Goal: Transaction & Acquisition: Purchase product/service

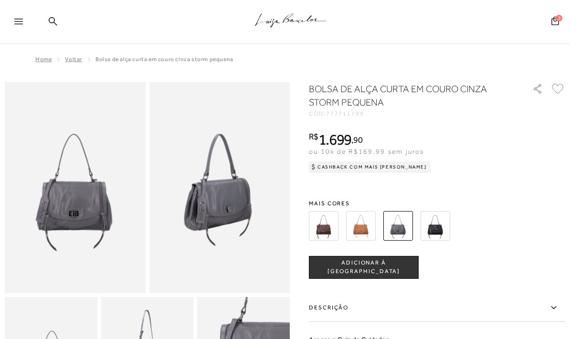
click at [59, 24] on div ".a{fill-rule:evenodd;stroke:#000!important;stroke-width:0!important;}" at bounding box center [301, 22] width 538 height 44
click at [50, 21] on icon at bounding box center [53, 21] width 9 height 9
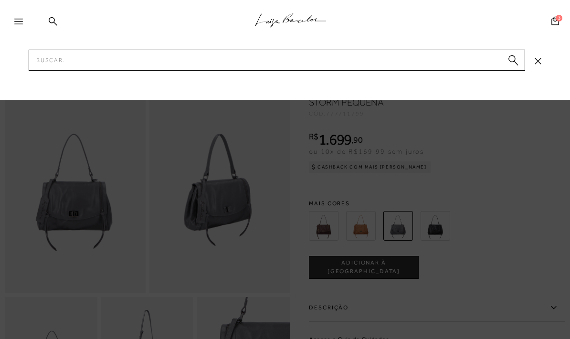
click at [48, 17] on div ".a{fill-rule:evenodd;stroke:#000!important;stroke-width:0!important;}" at bounding box center [301, 22] width 538 height 44
click at [85, 62] on input "Pesquisar" at bounding box center [277, 60] width 497 height 21
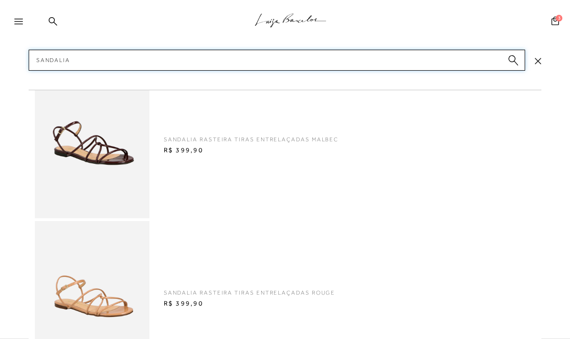
scroll to position [-22, 0]
click at [96, 59] on input "Sandalia" at bounding box center [277, 60] width 497 height 21
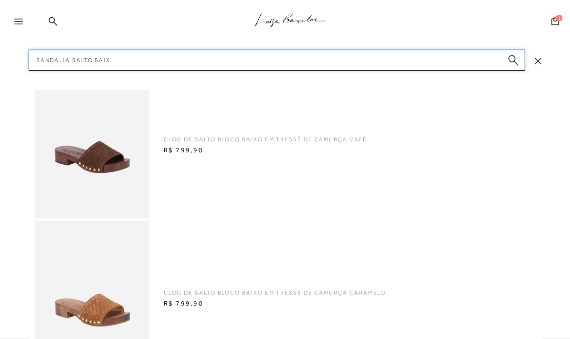
type input "Sandalia salto baixo"
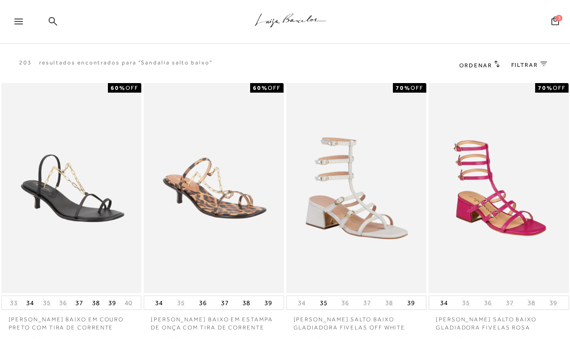
click at [53, 19] on icon at bounding box center [53, 21] width 9 height 9
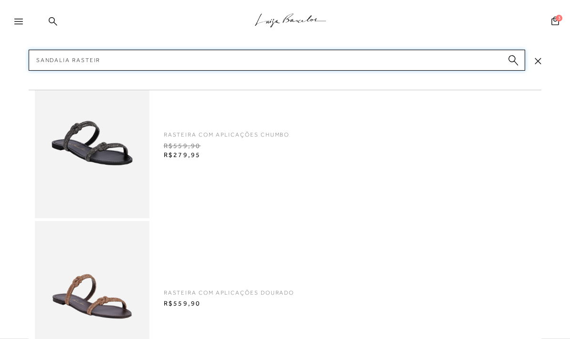
type input "Sandalia rasteira"
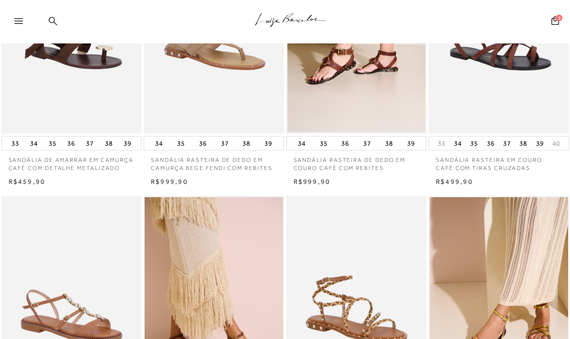
scroll to position [126, 0]
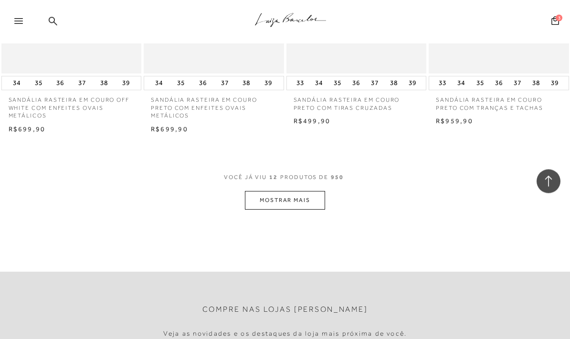
click at [284, 191] on button "MOSTRAR MAIS" at bounding box center [285, 200] width 80 height 19
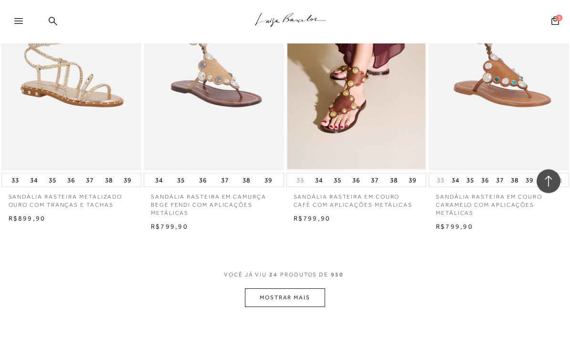
scroll to position [1516, 0]
click at [298, 297] on button "MOSTRAR MAIS" at bounding box center [285, 297] width 80 height 19
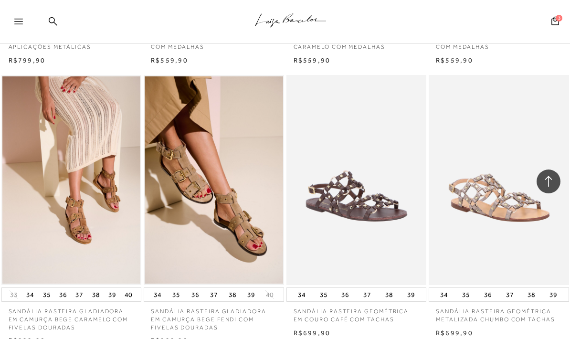
scroll to position [1959, 0]
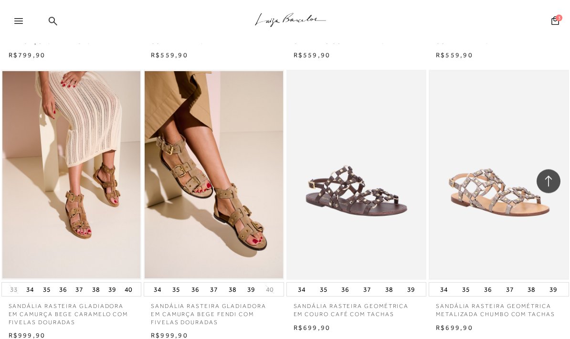
click at [508, 206] on img at bounding box center [499, 175] width 138 height 207
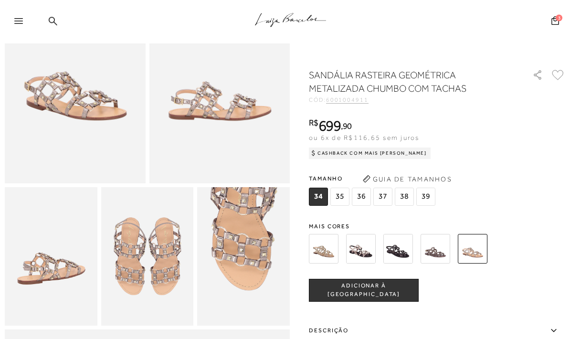
scroll to position [130, 0]
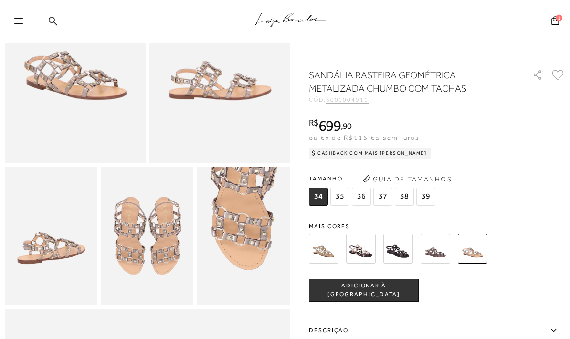
click at [358, 254] on img at bounding box center [361, 249] width 30 height 30
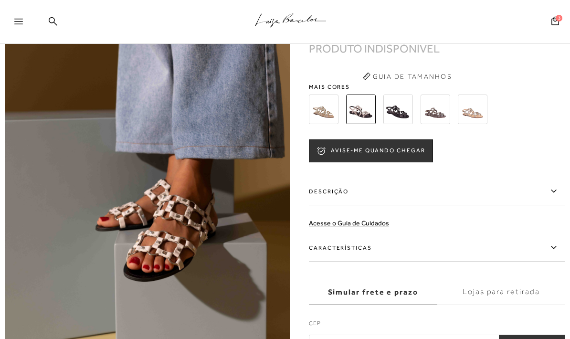
scroll to position [419, 0]
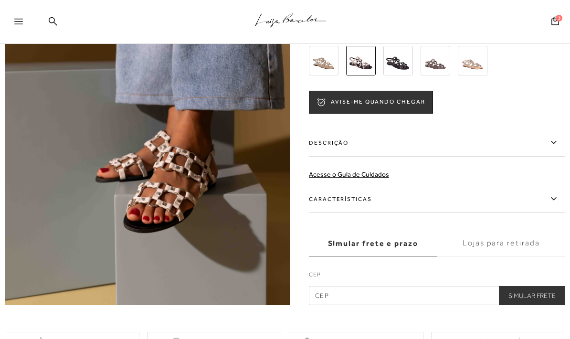
click at [398, 60] on img at bounding box center [398, 61] width 30 height 30
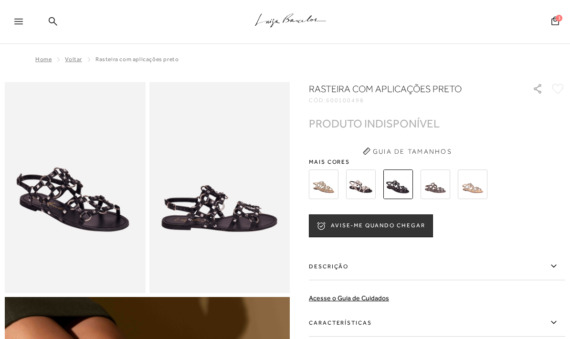
click at [437, 189] on img at bounding box center [436, 184] width 30 height 30
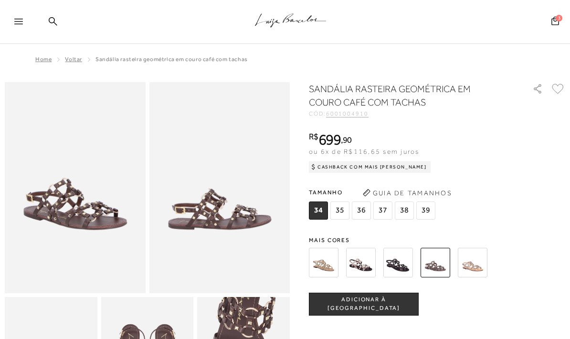
click at [476, 270] on img at bounding box center [473, 263] width 30 height 30
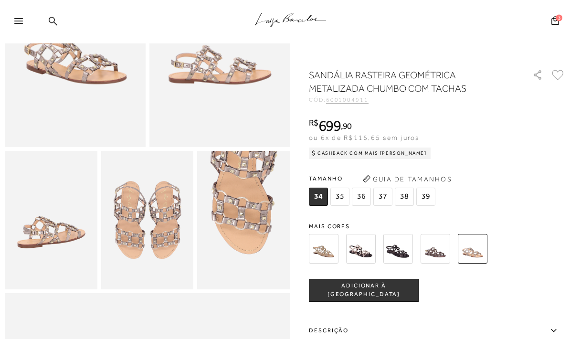
scroll to position [144, 0]
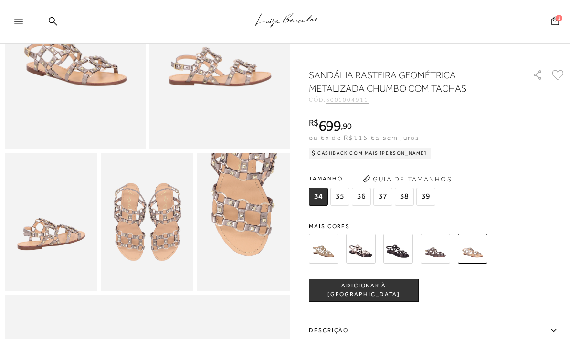
click at [325, 245] on img at bounding box center [324, 249] width 30 height 30
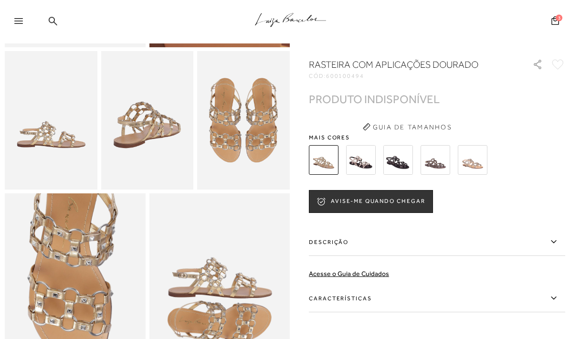
scroll to position [246, 0]
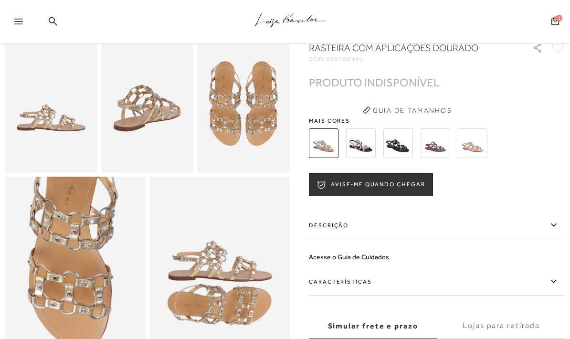
click at [359, 151] on img at bounding box center [361, 143] width 30 height 30
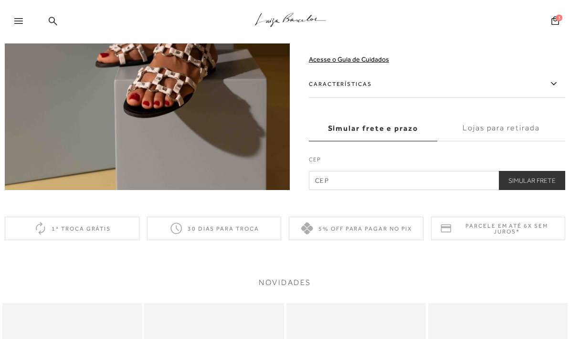
scroll to position [441, 0]
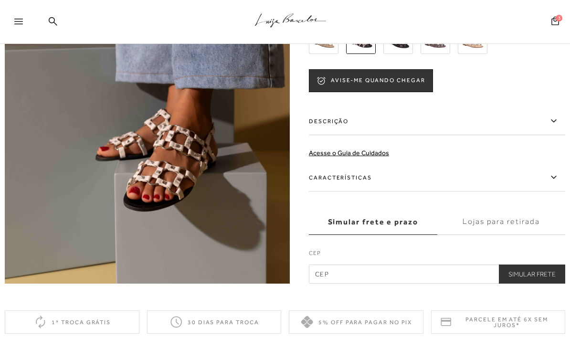
click at [231, 192] on img at bounding box center [147, 70] width 285 height 428
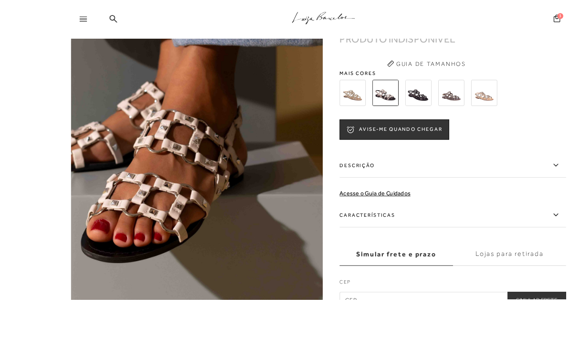
scroll to position [379, 0]
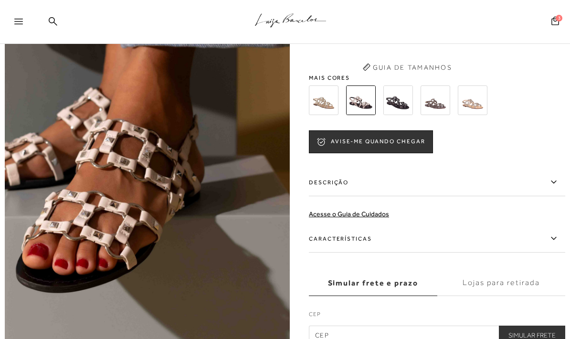
click at [223, 203] on img at bounding box center [64, 8] width 570 height 855
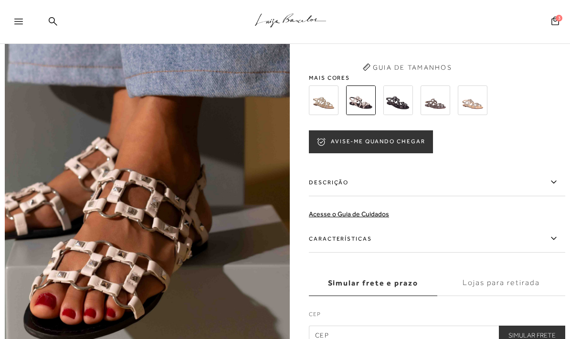
click at [395, 145] on button "AVISE-ME QUANDO CHEGAR" at bounding box center [371, 141] width 124 height 23
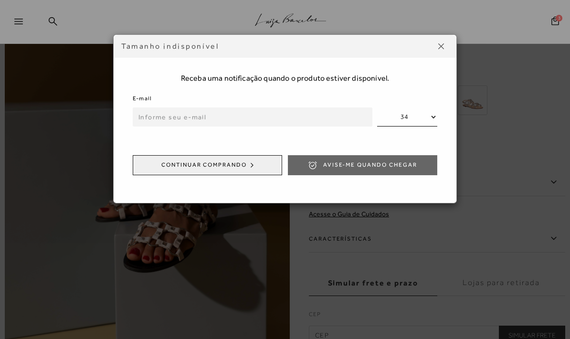
click at [209, 115] on input "email" at bounding box center [253, 116] width 240 height 19
type input "fabianafoltran@mail.com"
click at [393, 111] on select "34 35 36 37 38 39" at bounding box center [407, 116] width 60 height 19
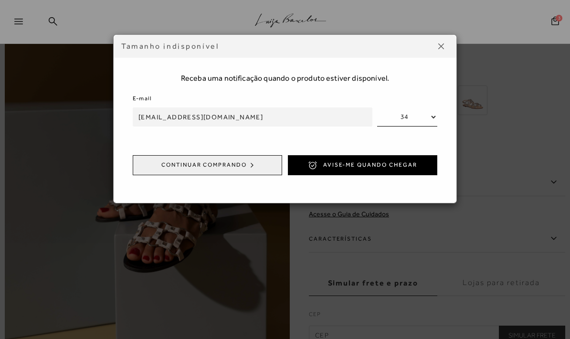
select select
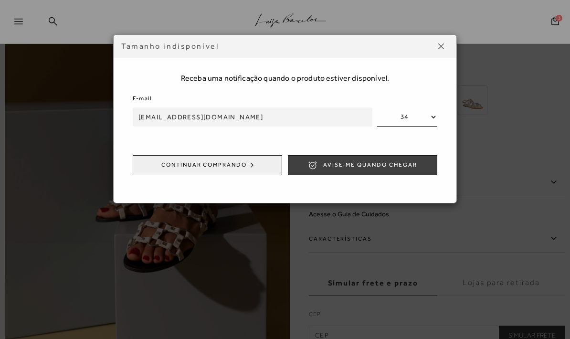
click at [396, 161] on span "Avise-me quando chegar" at bounding box center [370, 165] width 94 height 8
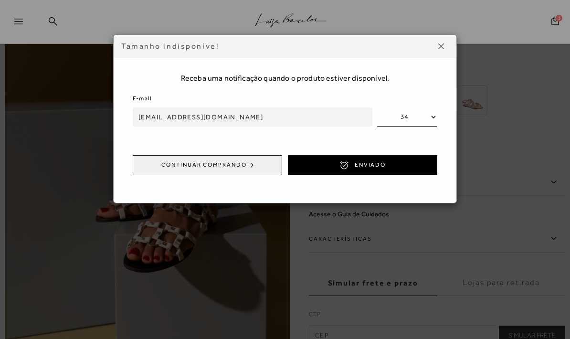
click at [440, 45] on img at bounding box center [441, 46] width 6 height 6
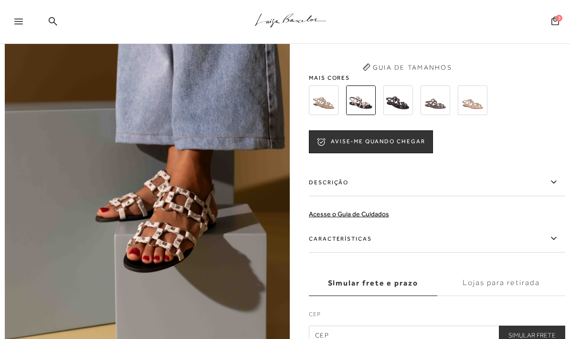
click at [391, 105] on img at bounding box center [398, 100] width 30 height 30
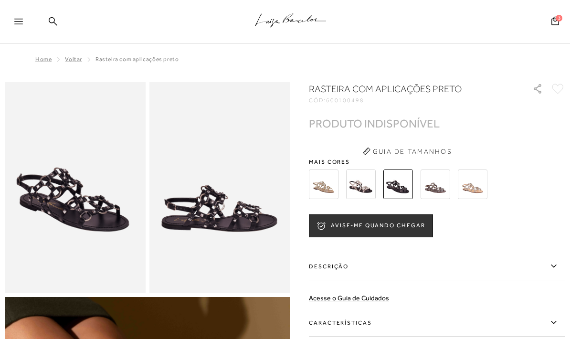
click at [435, 187] on img at bounding box center [436, 184] width 30 height 30
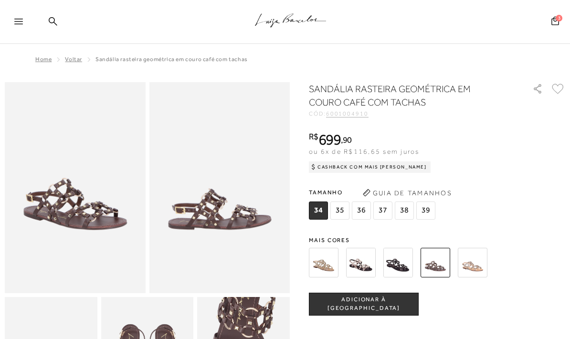
click at [472, 261] on img at bounding box center [473, 263] width 30 height 30
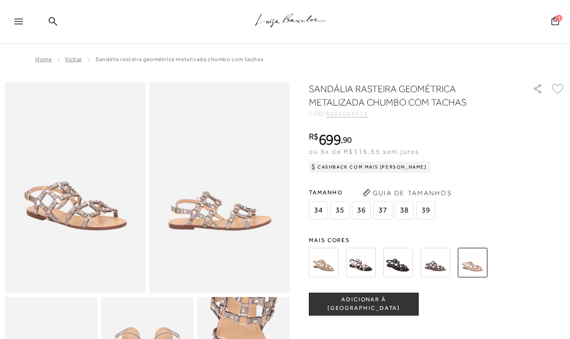
click at [355, 232] on div "SANDÁLIA RASTEIRA GEOMÉTRICA METALIZADA CHUMBO COM TACHAS CÓD: 6001004911 × É n…" at bounding box center [437, 294] width 256 height 425
click at [361, 264] on img at bounding box center [361, 263] width 30 height 30
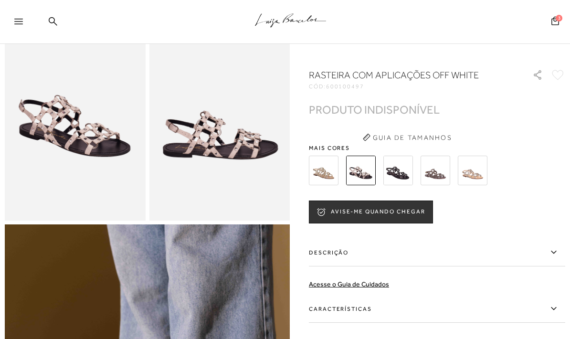
scroll to position [80, 0]
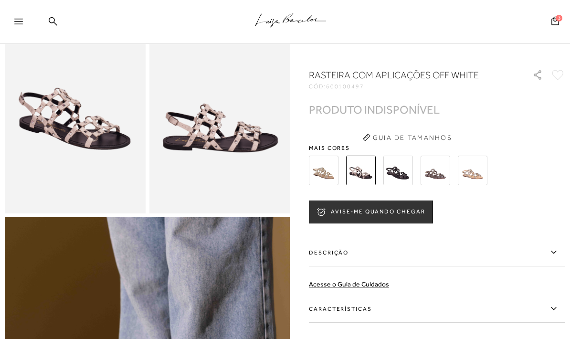
click at [100, 176] on img at bounding box center [75, 107] width 141 height 211
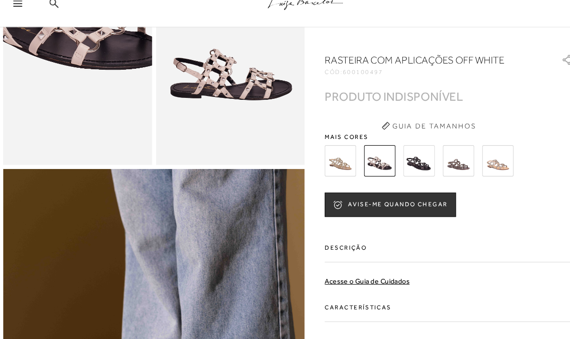
scroll to position [121, 0]
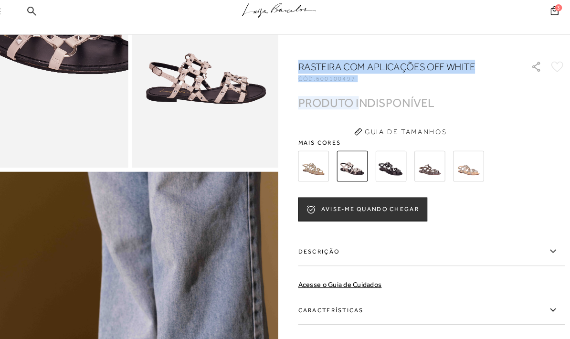
click at [530, 71] on button at bounding box center [537, 74] width 15 height 15
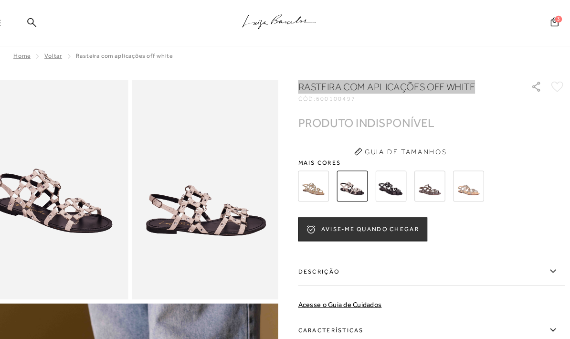
scroll to position [0, 0]
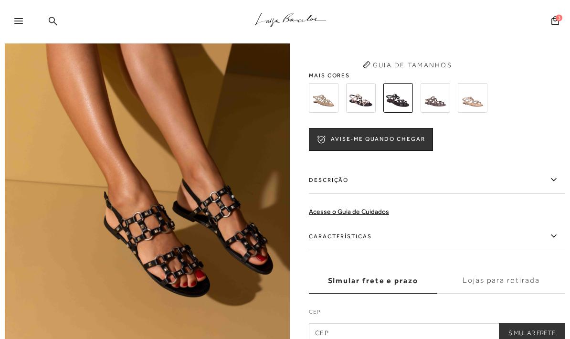
scroll to position [382, 0]
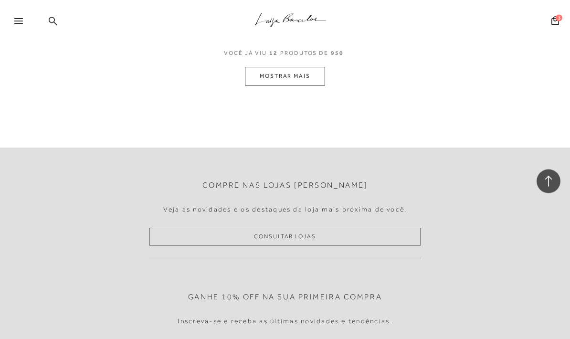
scroll to position [893, 0]
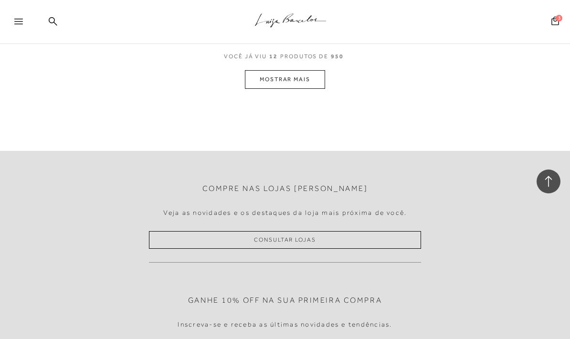
click at [299, 72] on button "MOSTRAR MAIS" at bounding box center [285, 79] width 80 height 19
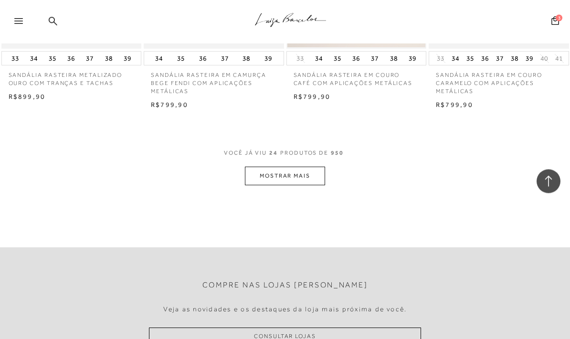
click at [304, 167] on button "MOSTRAR MAIS" at bounding box center [285, 176] width 80 height 19
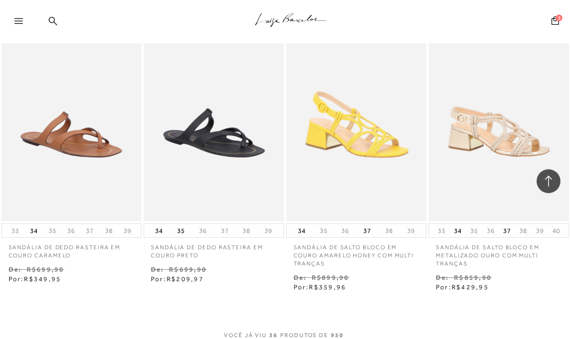
scroll to position [2302, 0]
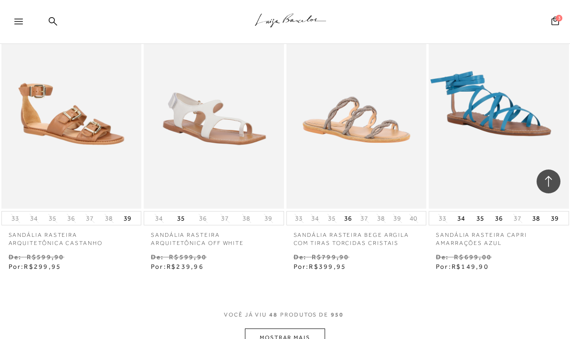
scroll to position [3174, 0]
click at [301, 328] on button "MOSTRAR MAIS" at bounding box center [285, 337] width 80 height 19
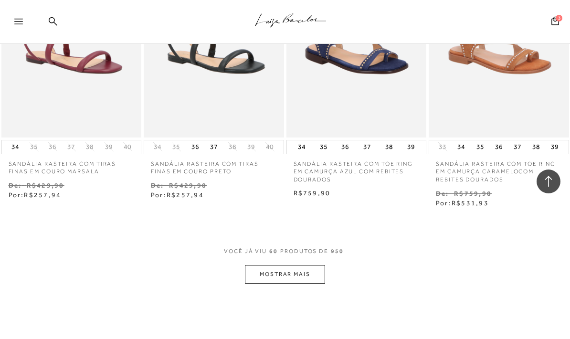
scroll to position [4090, 0]
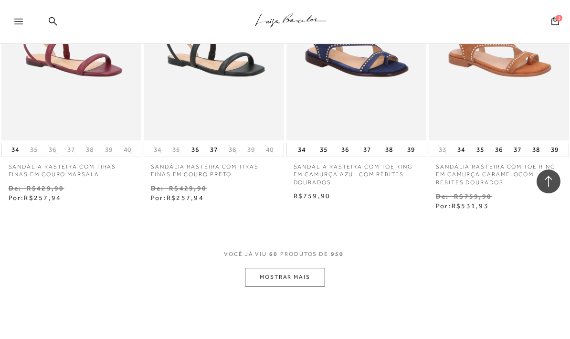
click at [307, 268] on button "MOSTRAR MAIS" at bounding box center [285, 277] width 80 height 19
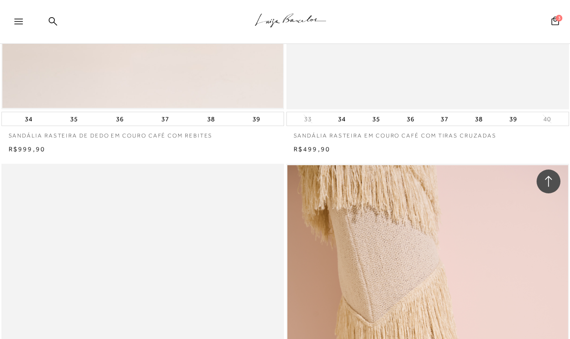
scroll to position [875, 0]
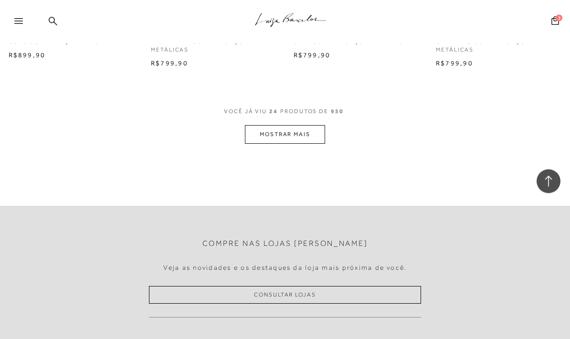
scroll to position [1695, 0]
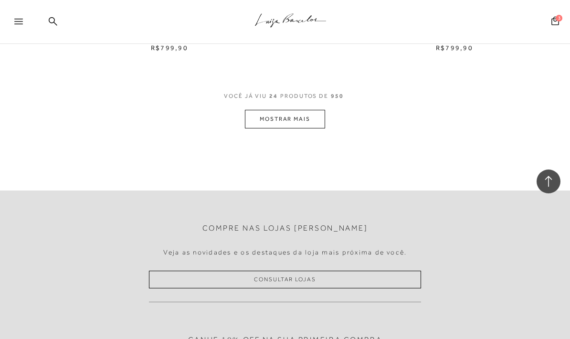
click at [294, 110] on button "MOSTRAR MAIS" at bounding box center [285, 119] width 80 height 19
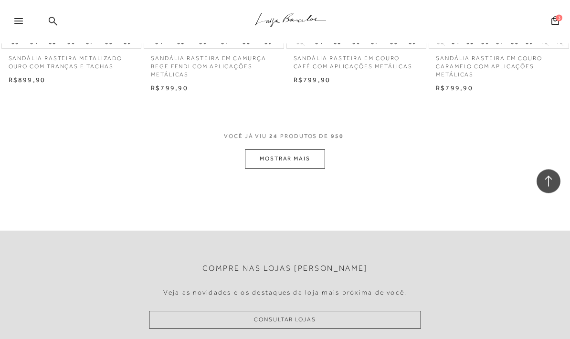
scroll to position [2477, 0]
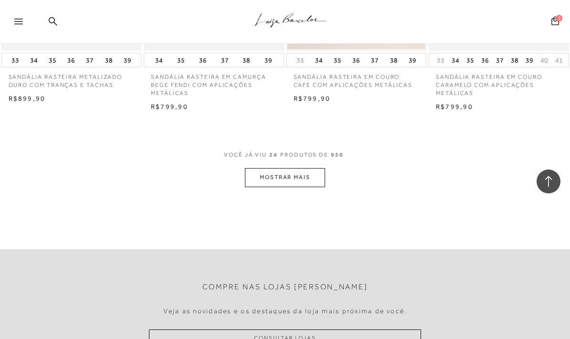
click at [306, 168] on button "MOSTRAR MAIS" at bounding box center [285, 177] width 80 height 19
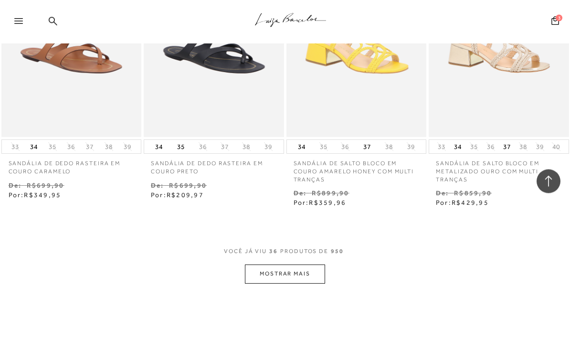
click at [298, 265] on button "MOSTRAR MAIS" at bounding box center [285, 274] width 80 height 19
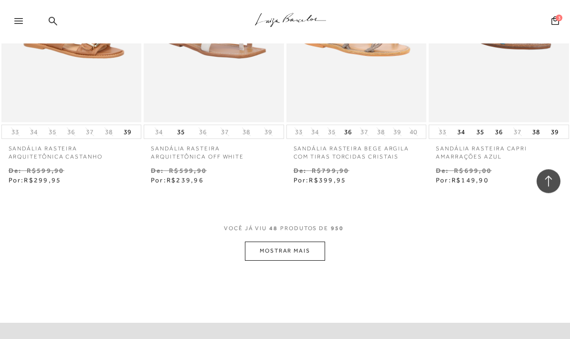
scroll to position [4101, 0]
click at [296, 242] on button "MOSTRAR MAIS" at bounding box center [285, 251] width 80 height 19
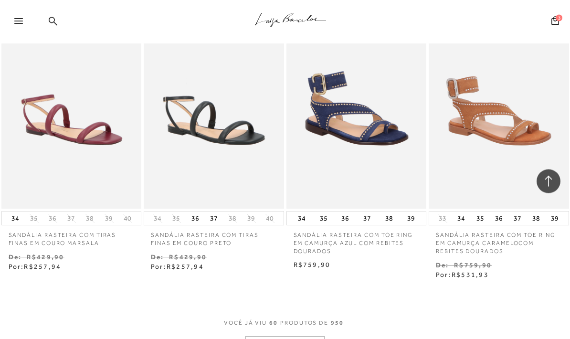
scroll to position [4862, 0]
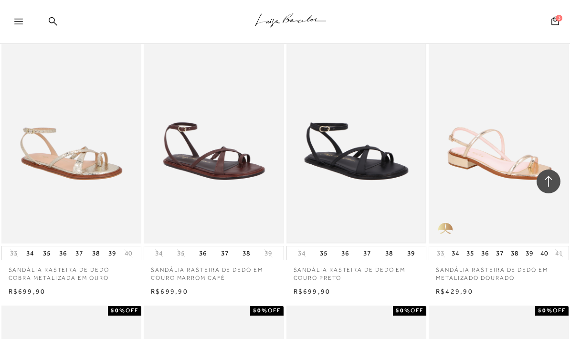
click at [353, 137] on img at bounding box center [356, 138] width 138 height 207
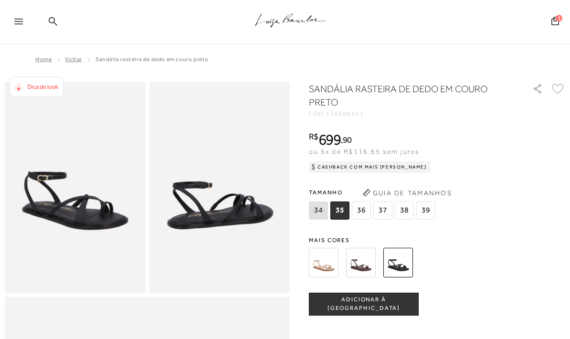
click at [325, 262] on img at bounding box center [324, 263] width 30 height 30
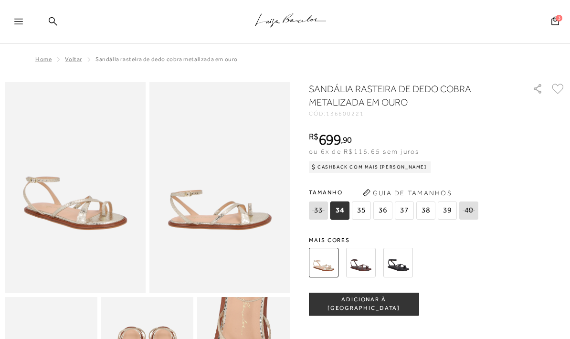
click at [359, 269] on img at bounding box center [361, 263] width 30 height 30
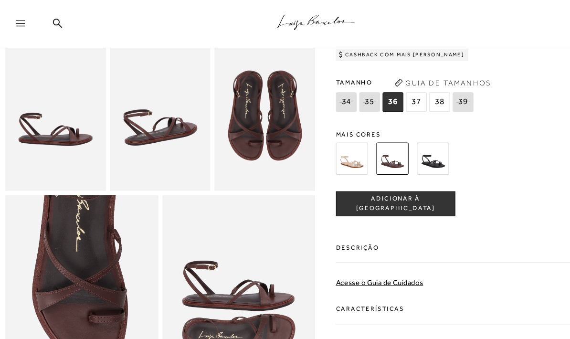
scroll to position [229, 0]
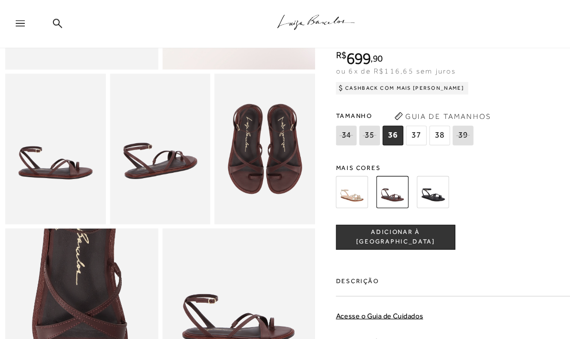
click at [408, 176] on img at bounding box center [398, 177] width 30 height 30
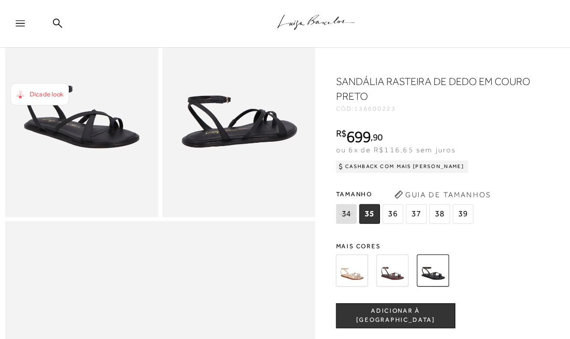
scroll to position [93, 0]
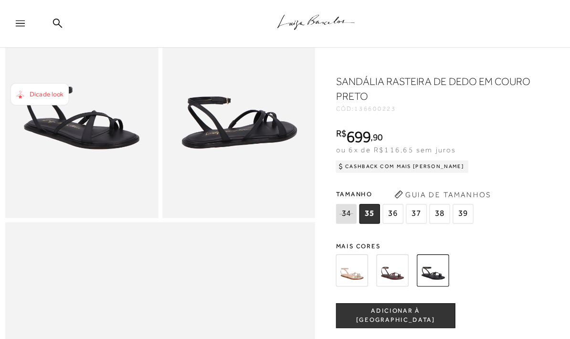
click at [35, 85] on span "Dica de look" at bounding box center [42, 86] width 31 height 7
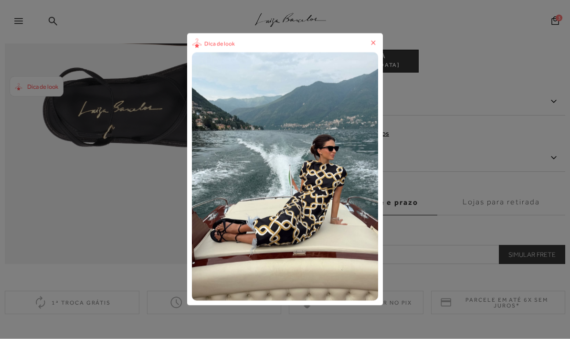
scroll to position [461, 0]
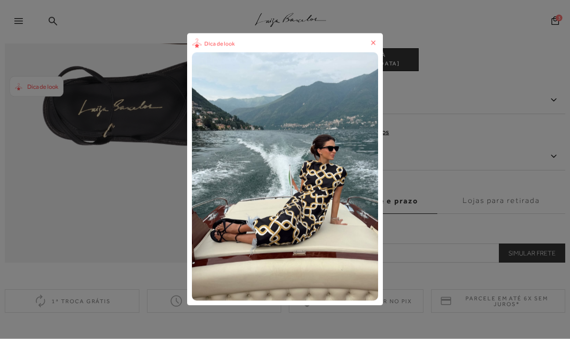
click at [378, 229] on img "1 / 1" at bounding box center [285, 177] width 186 height 248
click at [378, 226] on img "1 / 1" at bounding box center [285, 177] width 186 height 248
click at [378, 214] on img "1 / 1" at bounding box center [285, 177] width 186 height 248
click at [192, 301] on img "1 / 1" at bounding box center [285, 177] width 186 height 248
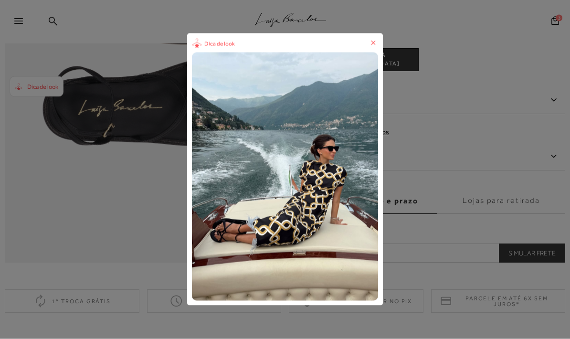
click at [192, 301] on img "1 / 1" at bounding box center [285, 177] width 186 height 248
click at [378, 48] on icon at bounding box center [374, 43] width 10 height 10
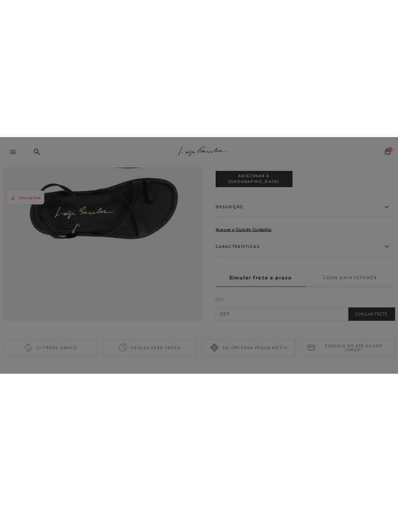
scroll to position [462, 0]
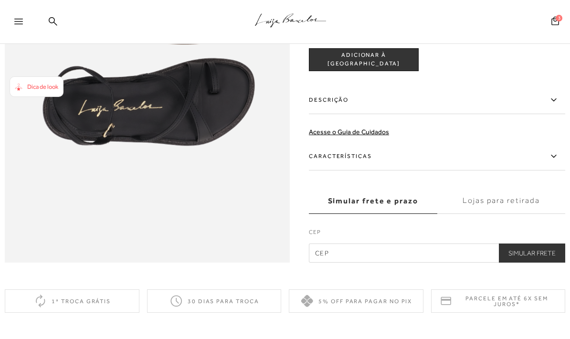
click at [41, 83] on span "Dica de look" at bounding box center [42, 86] width 31 height 7
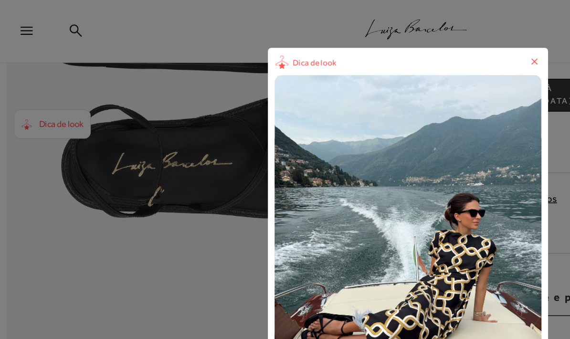
scroll to position [454, 0]
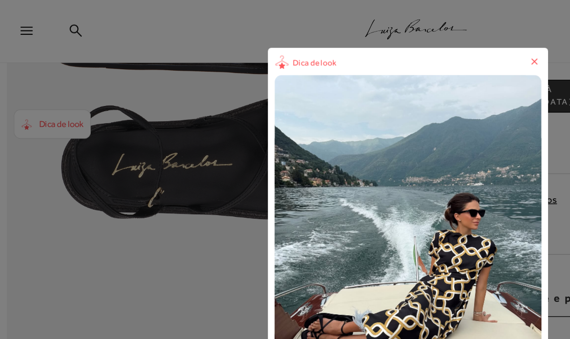
click at [376, 17] on div "Dica de look" at bounding box center [285, 169] width 570 height 339
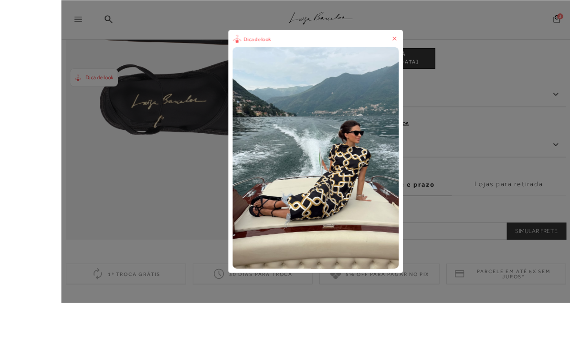
scroll to position [436, 0]
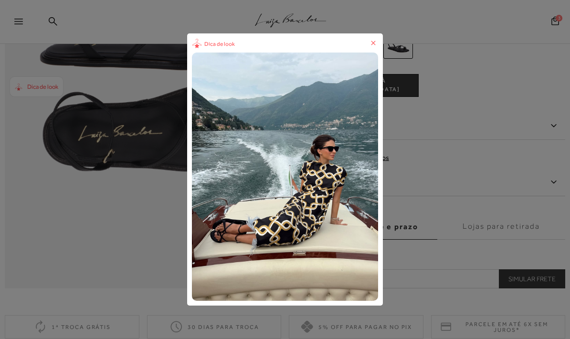
click at [378, 48] on icon at bounding box center [374, 43] width 10 height 10
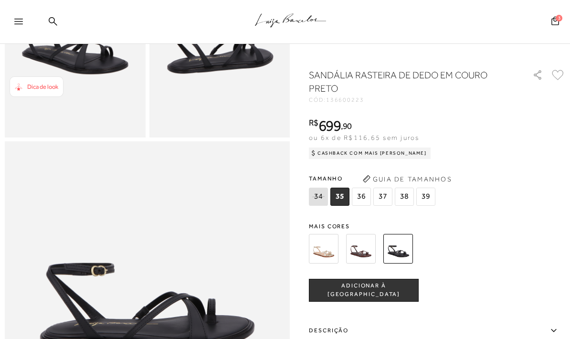
scroll to position [140, 0]
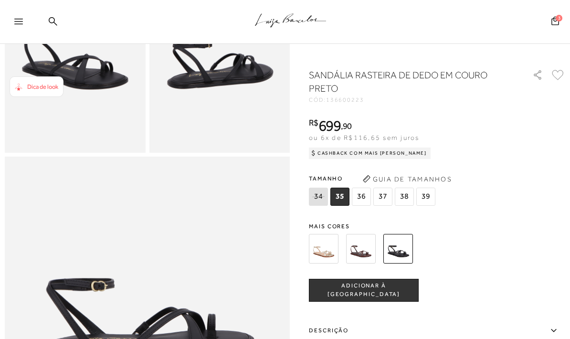
click at [363, 253] on img at bounding box center [361, 249] width 30 height 30
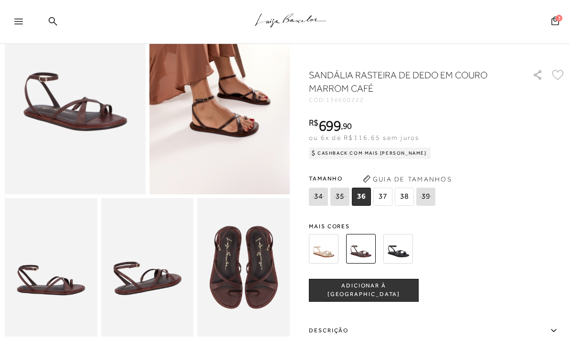
scroll to position [77, 0]
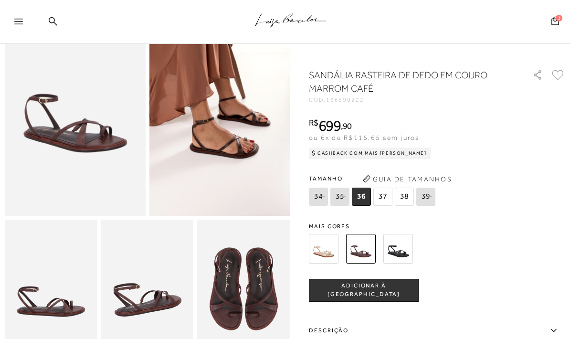
click at [262, 146] on img at bounding box center [219, 110] width 141 height 211
click at [321, 258] on img at bounding box center [324, 249] width 30 height 30
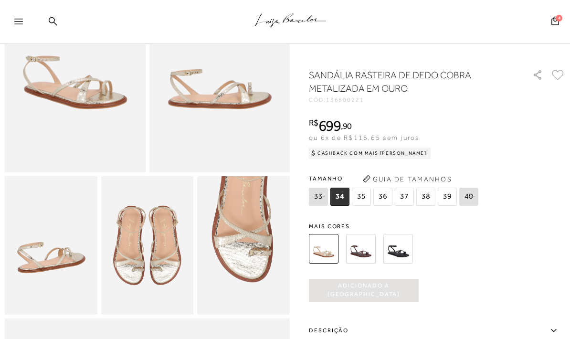
scroll to position [110, 0]
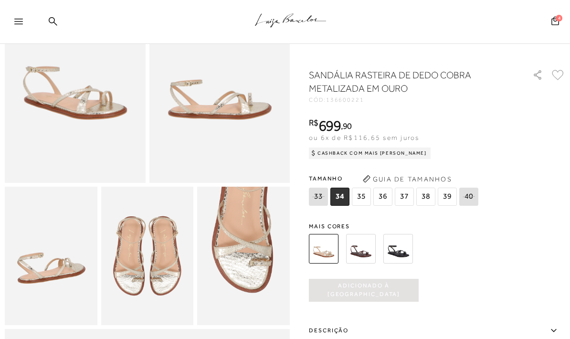
click at [145, 268] on img at bounding box center [147, 256] width 93 height 139
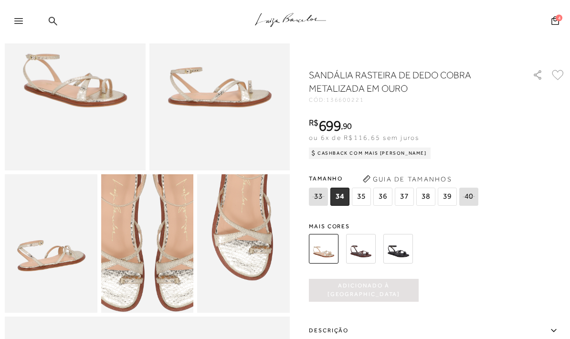
scroll to position [124, 0]
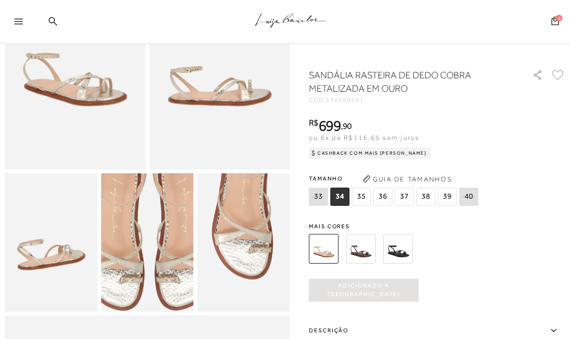
click at [159, 274] on img at bounding box center [149, 230] width 185 height 277
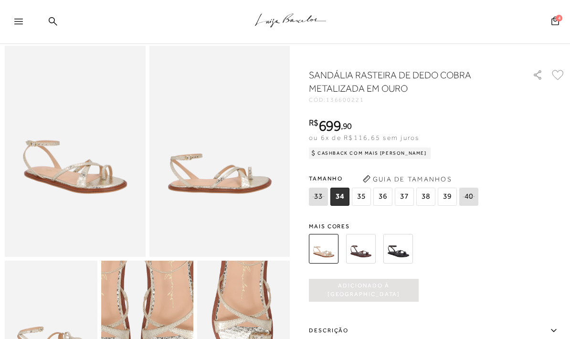
scroll to position [0, 0]
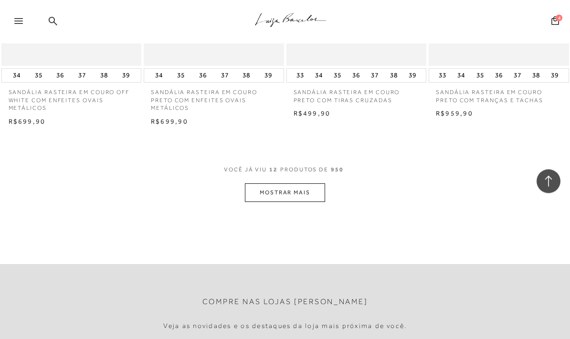
click at [301, 190] on button "MOSTRAR MAIS" at bounding box center [285, 193] width 80 height 19
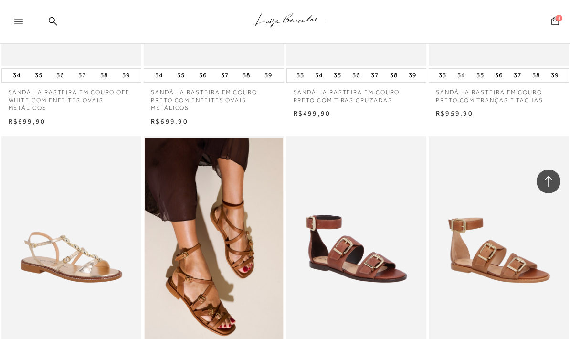
click at [554, 17] on icon at bounding box center [555, 20] width 8 height 9
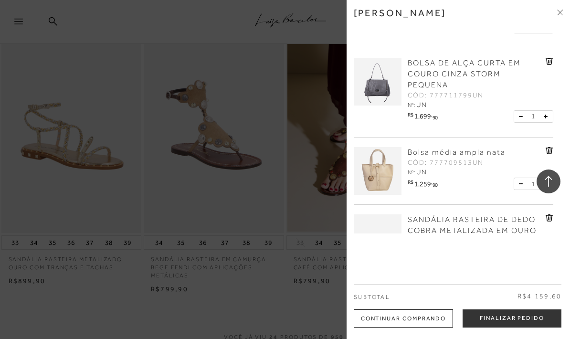
scroll to position [63, 0]
click at [258, 201] on div at bounding box center [285, 169] width 570 height 339
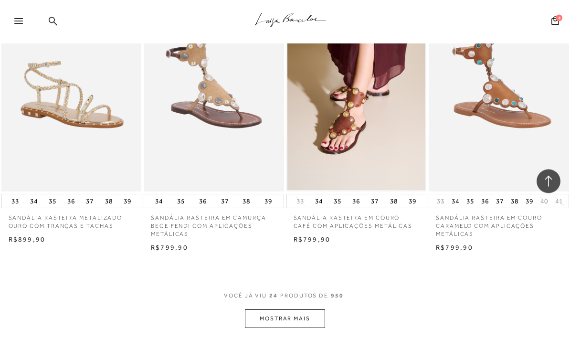
click at [298, 310] on button "MOSTRAR MAIS" at bounding box center [285, 319] width 80 height 19
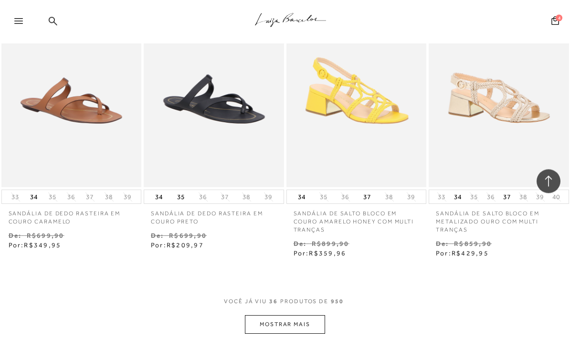
scroll to position [2332, 0]
click at [294, 315] on button "MOSTRAR MAIS" at bounding box center [285, 324] width 80 height 19
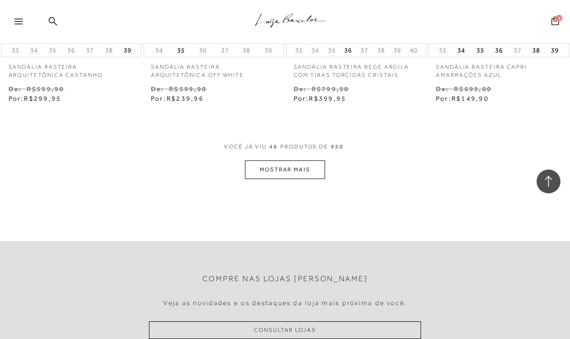
scroll to position [3347, 0]
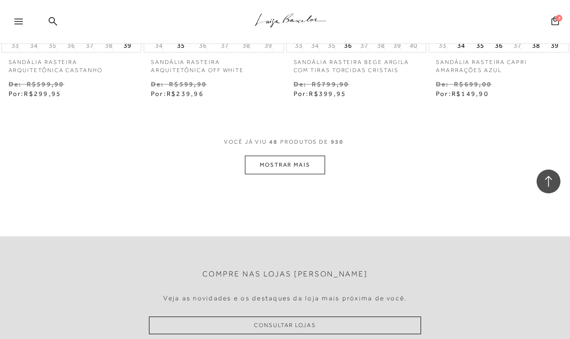
click at [289, 156] on button "MOSTRAR MAIS" at bounding box center [285, 165] width 80 height 19
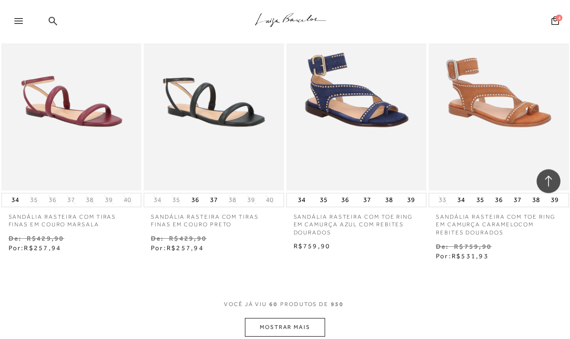
click at [298, 318] on button "MOSTRAR MAIS" at bounding box center [285, 327] width 80 height 19
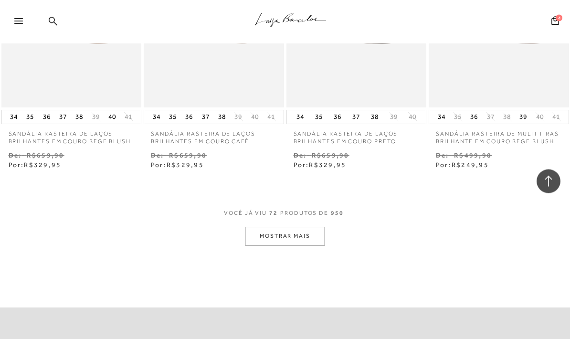
scroll to position [4971, 0]
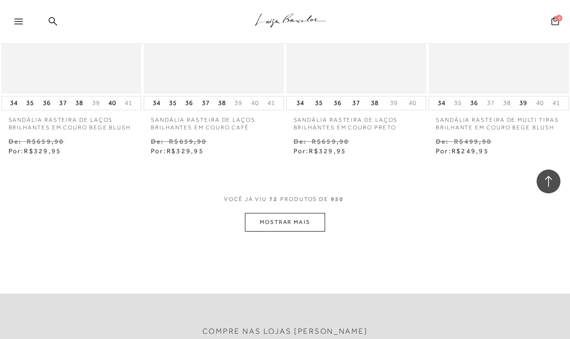
click at [293, 213] on button "MOSTRAR MAIS" at bounding box center [285, 222] width 80 height 19
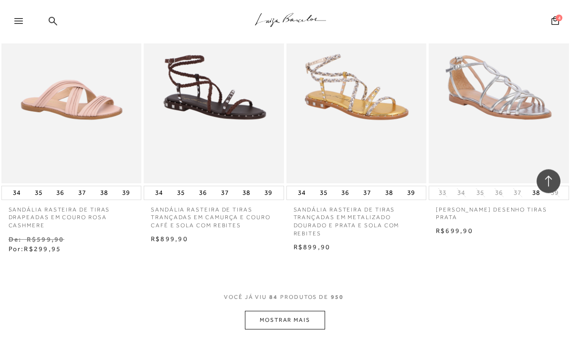
scroll to position [5870, 0]
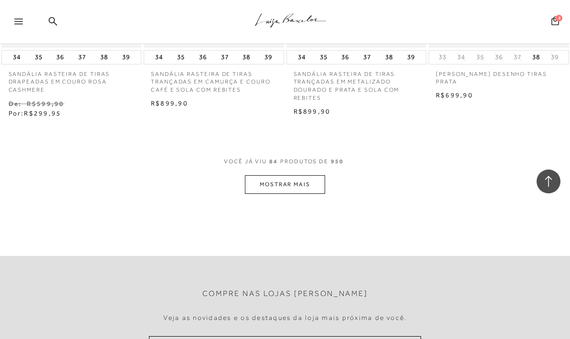
click at [305, 175] on button "MOSTRAR MAIS" at bounding box center [285, 184] width 80 height 19
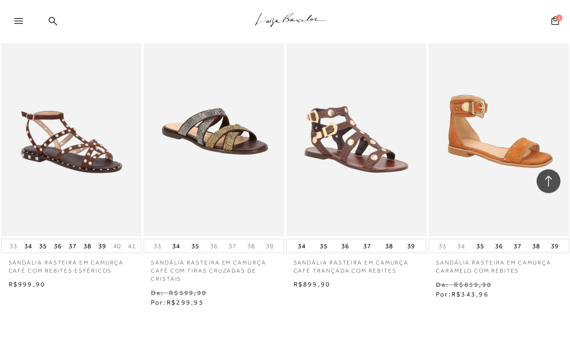
scroll to position [6553, 0]
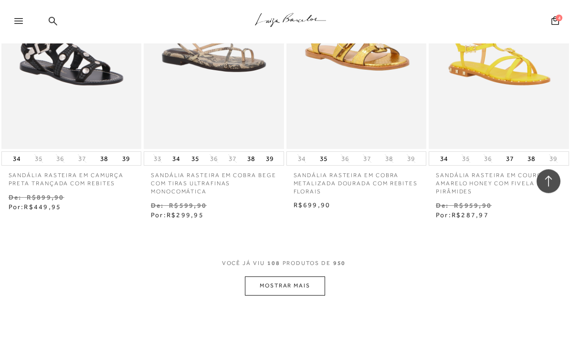
scroll to position [7502, 0]
click at [305, 277] on button "MOSTRAR MAIS" at bounding box center [285, 286] width 80 height 19
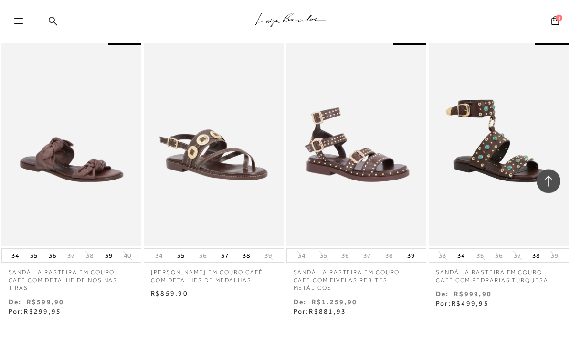
scroll to position [8277, 0]
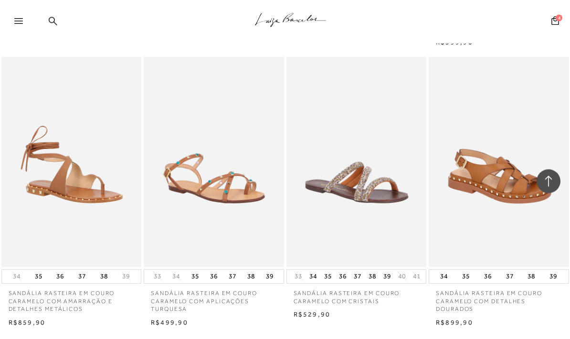
scroll to position [9109, 0]
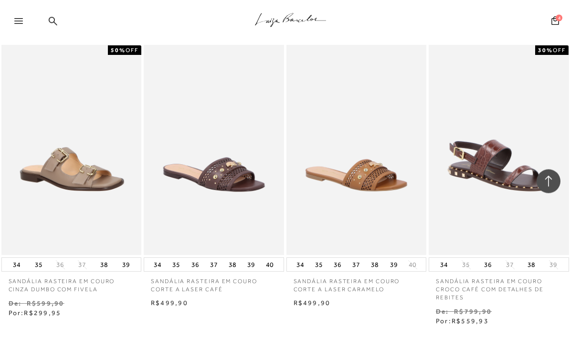
scroll to position [9983, 0]
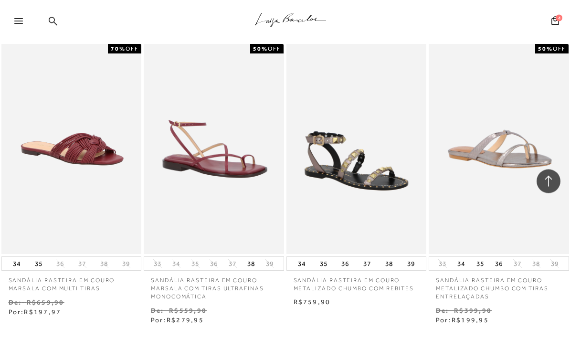
scroll to position [10854, 0]
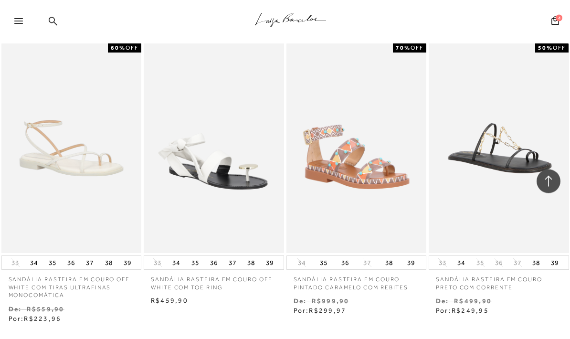
scroll to position [11726, 0]
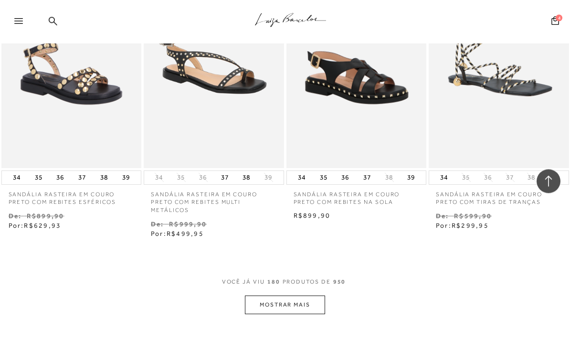
scroll to position [12815, 0]
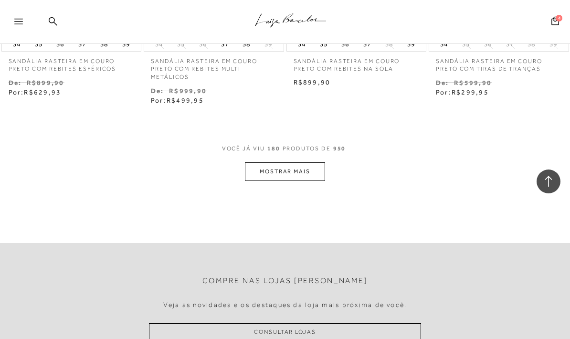
click at [290, 162] on button "MOSTRAR MAIS" at bounding box center [285, 171] width 80 height 19
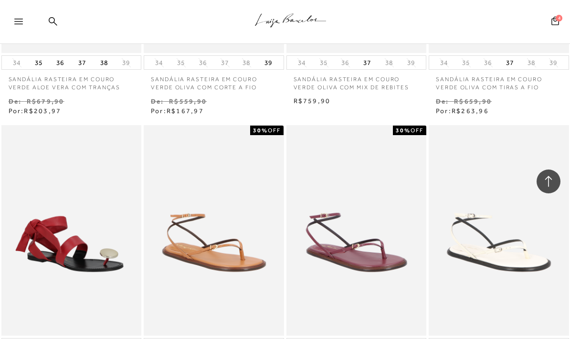
scroll to position [13430, 0]
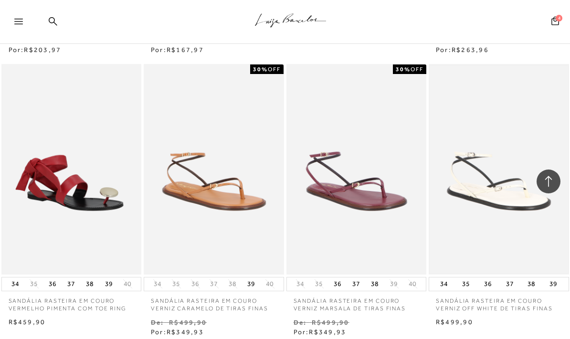
click at [517, 122] on img at bounding box center [499, 168] width 138 height 207
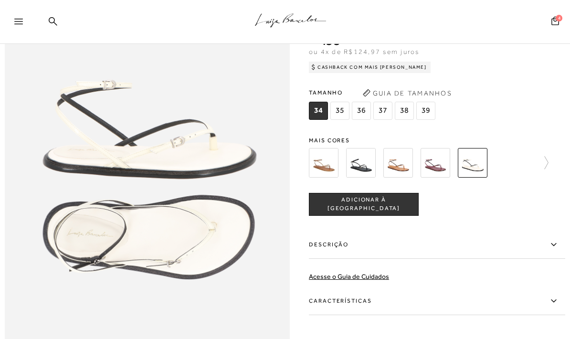
scroll to position [415, 0]
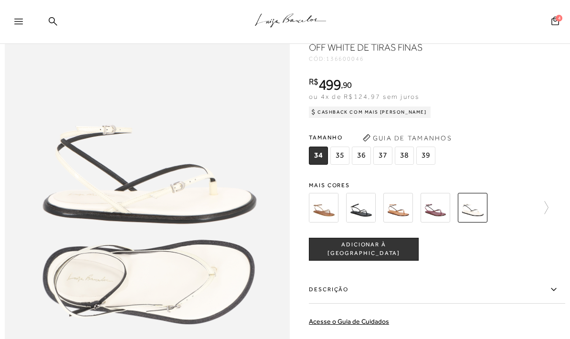
click at [440, 212] on img at bounding box center [436, 208] width 30 height 30
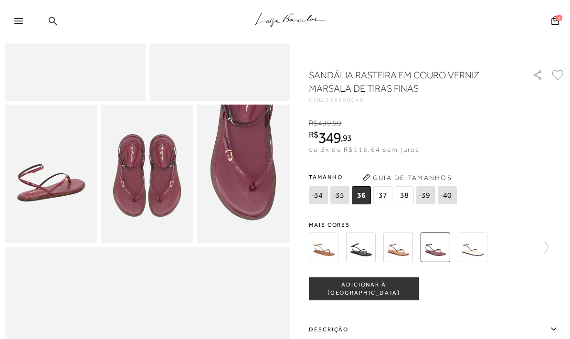
scroll to position [192, 0]
click at [400, 251] on img at bounding box center [398, 247] width 30 height 30
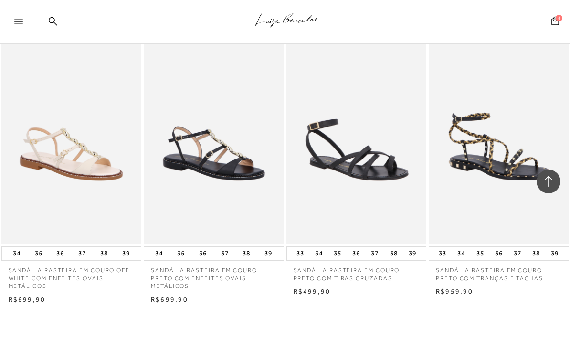
scroll to position [736, 0]
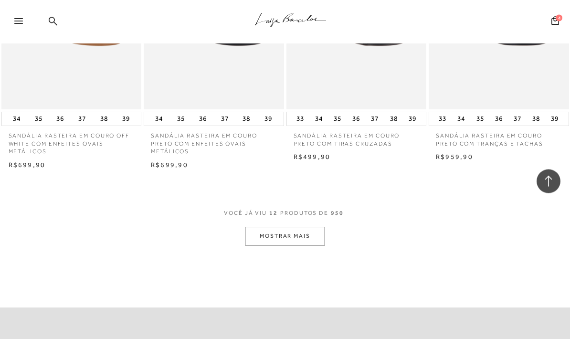
click at [314, 227] on button "MOSTRAR MAIS" at bounding box center [285, 236] width 80 height 19
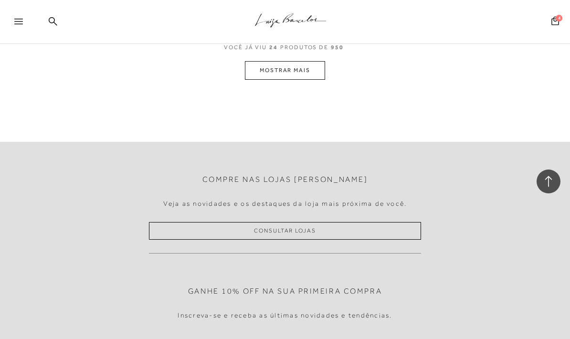
scroll to position [1662, 0]
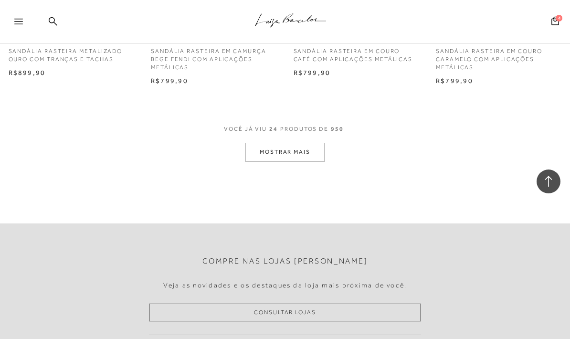
click at [294, 146] on button "MOSTRAR MAIS" at bounding box center [285, 152] width 80 height 19
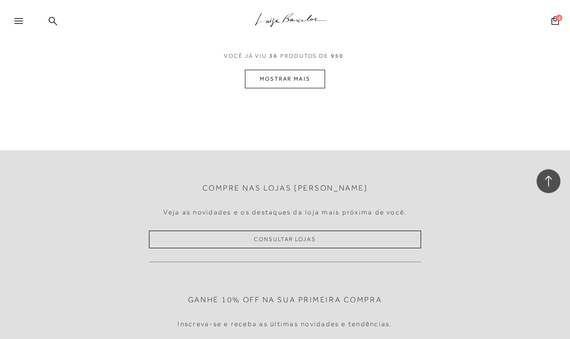
scroll to position [2578, 0]
click at [294, 70] on button "MOSTRAR MAIS" at bounding box center [285, 79] width 80 height 19
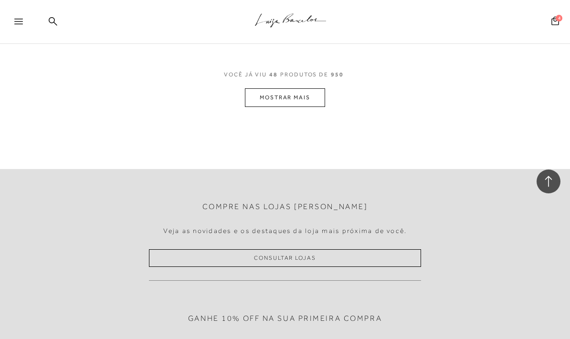
scroll to position [3374, 0]
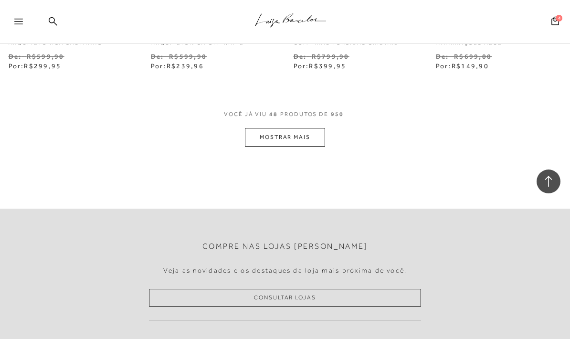
click at [290, 128] on button "MOSTRAR MAIS" at bounding box center [285, 137] width 80 height 19
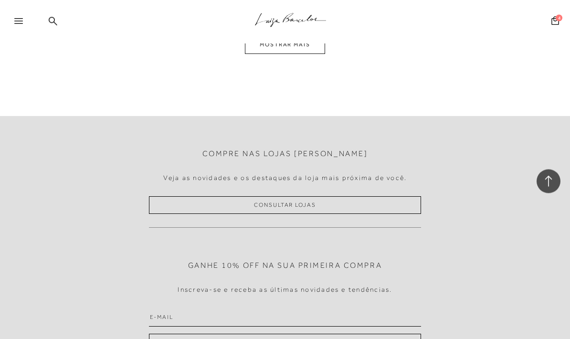
scroll to position [4174, 0]
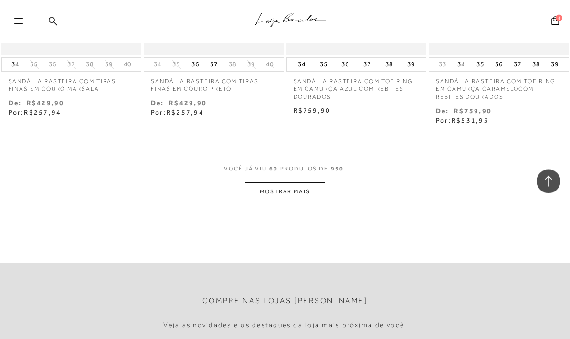
click at [304, 183] on button "MOSTRAR MAIS" at bounding box center [285, 192] width 80 height 19
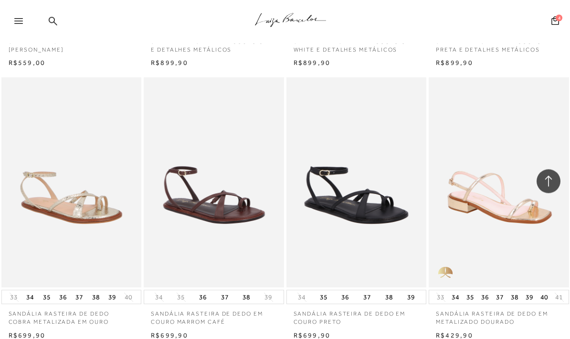
scroll to position [4624, 0]
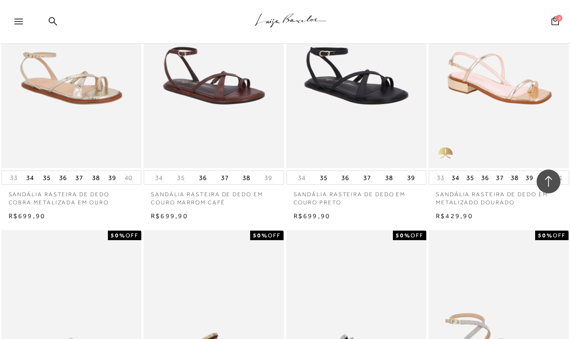
click at [390, 86] on img at bounding box center [356, 62] width 138 height 207
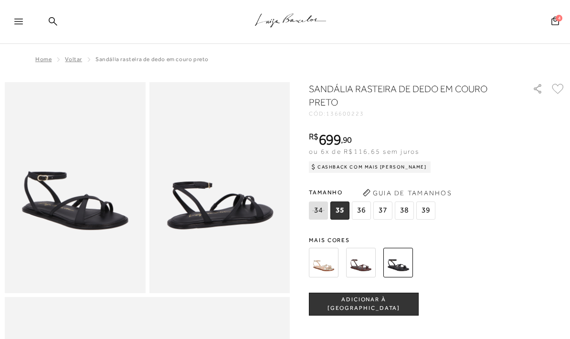
click at [402, 269] on img at bounding box center [398, 263] width 30 height 30
click at [427, 209] on span "39" at bounding box center [425, 210] width 19 height 18
click at [553, 16] on icon at bounding box center [555, 20] width 8 height 9
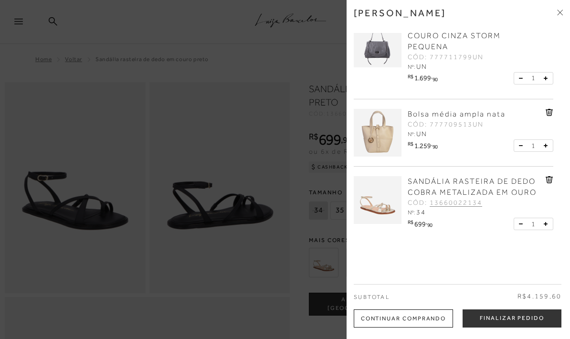
scroll to position [101, 0]
click at [555, 166] on div "RASTEIRA DE DEDO EM COURO CAFÉ COM SOLADO RETO CÓD: 13660028239 Nº: 39 R$ 499" at bounding box center [458, 133] width 209 height 200
click at [548, 177] on icon at bounding box center [550, 180] width 8 height 7
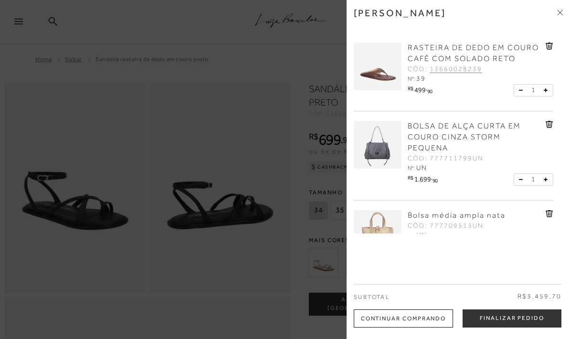
scroll to position [19, 0]
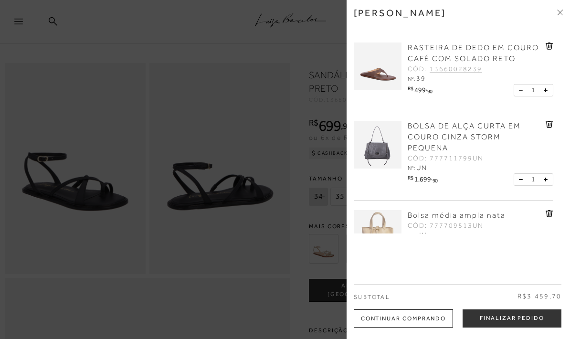
click at [362, 77] on img at bounding box center [378, 66] width 48 height 48
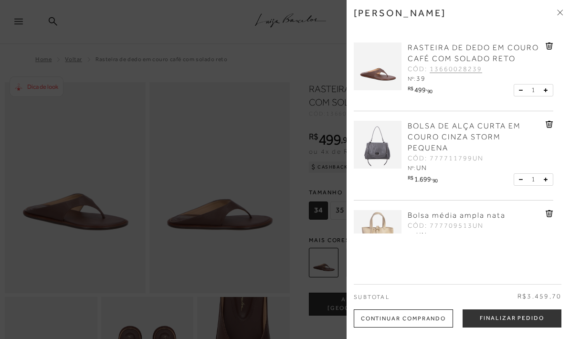
click at [261, 146] on div at bounding box center [285, 169] width 570 height 339
